Goal: Check status: Check status

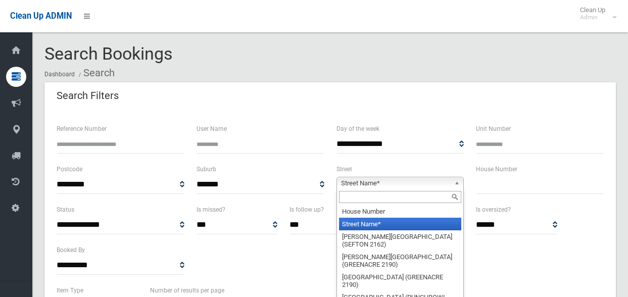
select select
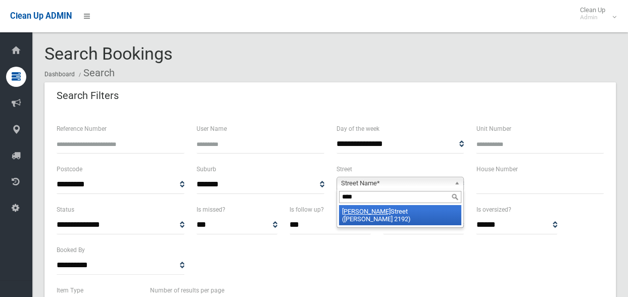
type input "****"
click at [409, 212] on li "[PERSON_NAME][GEOGRAPHIC_DATA] ([PERSON_NAME][GEOGRAPHIC_DATA])" at bounding box center [400, 215] width 123 height 20
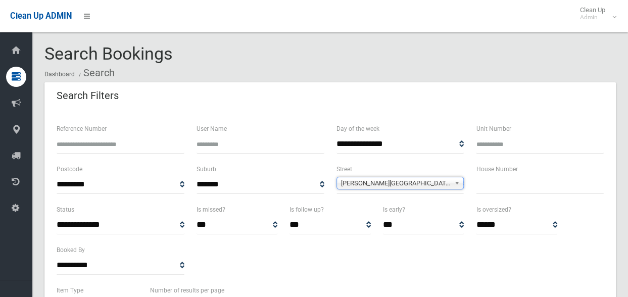
click at [503, 182] on input "text" at bounding box center [540, 184] width 128 height 19
type input "**"
select select
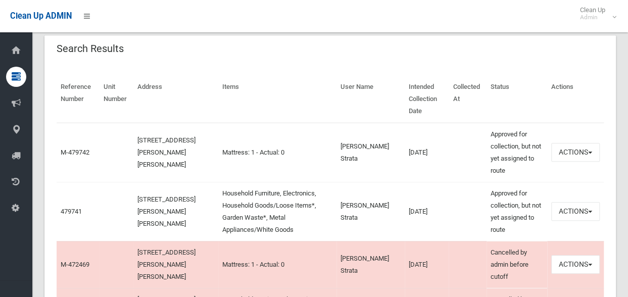
scroll to position [323, 0]
click at [582, 213] on button "Actions" at bounding box center [575, 211] width 48 height 19
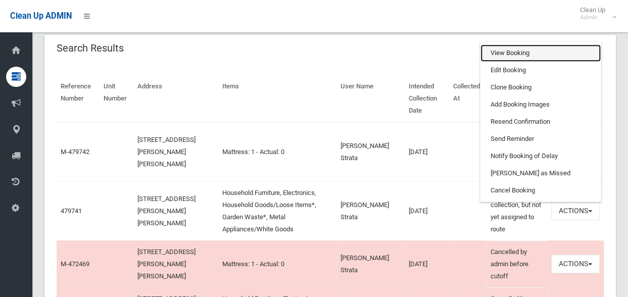
click at [537, 54] on link "View Booking" at bounding box center [540, 52] width 120 height 17
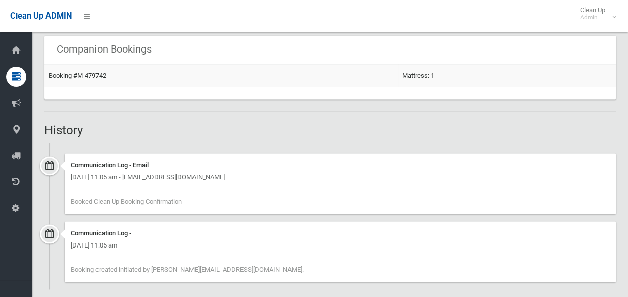
scroll to position [625, 0]
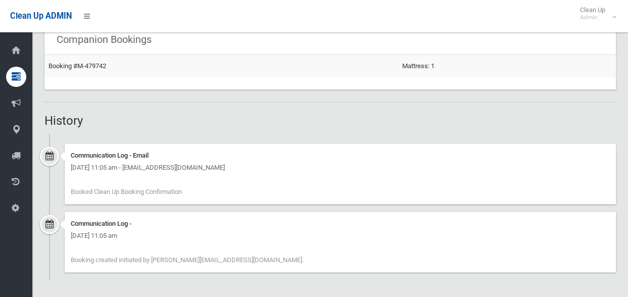
drag, startPoint x: 185, startPoint y: 167, endPoint x: 278, endPoint y: 164, distance: 93.0
click at [278, 164] on div "[DATE] 11:05 am - [EMAIL_ADDRESS][DOMAIN_NAME]" at bounding box center [340, 168] width 539 height 12
drag, startPoint x: 278, startPoint y: 164, endPoint x: 266, endPoint y: 166, distance: 12.3
copy div "[EMAIL_ADDRESS][DOMAIN_NAME]"
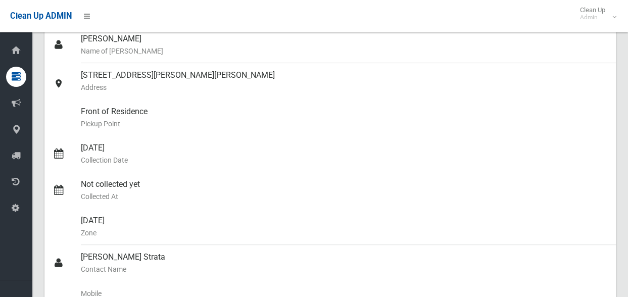
scroll to position [103, 0]
